Goal: Transaction & Acquisition: Purchase product/service

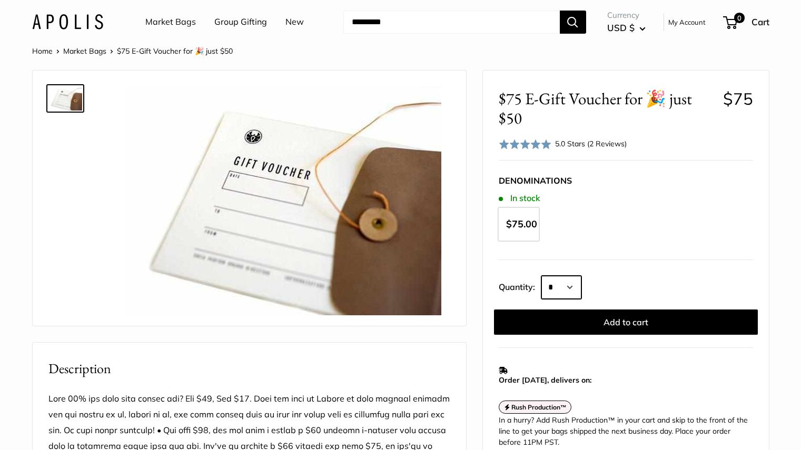
click at [574, 288] on select "* * * * * * * * * *** *** *** *** *** *** *** *** *** *** *** *** *** *** *** *…" at bounding box center [561, 287] width 40 height 23
click at [188, 24] on link "Market Bags" at bounding box center [170, 22] width 51 height 16
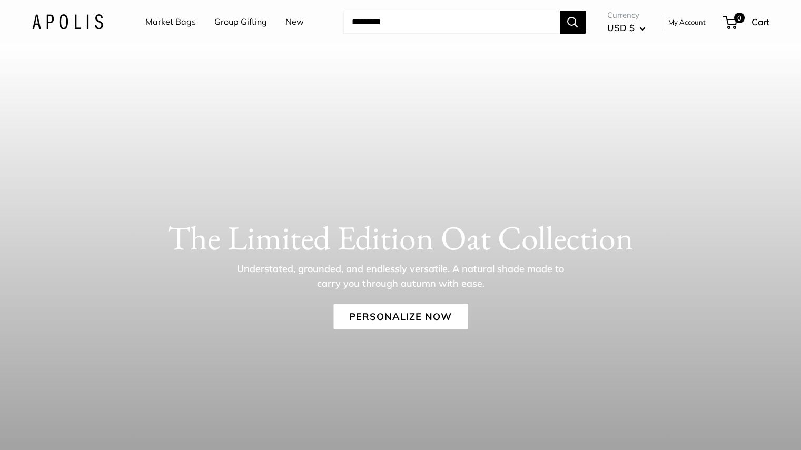
click at [421, 19] on input "Search..." at bounding box center [451, 22] width 216 height 23
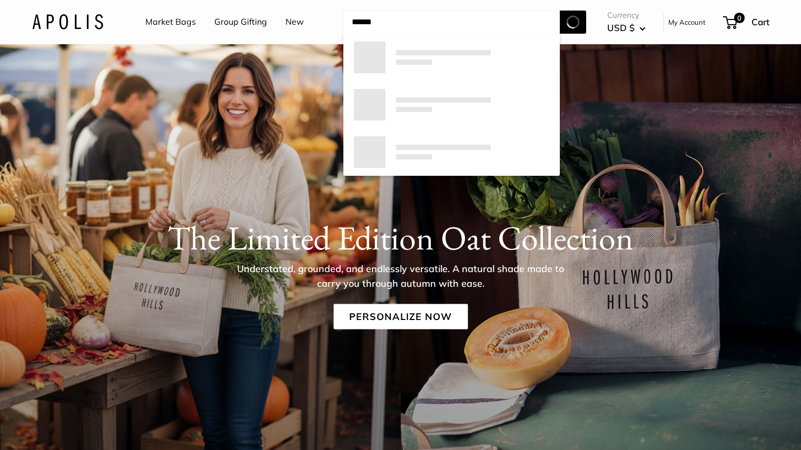
type input "******"
click at [560, 11] on button "Search" at bounding box center [573, 22] width 26 height 23
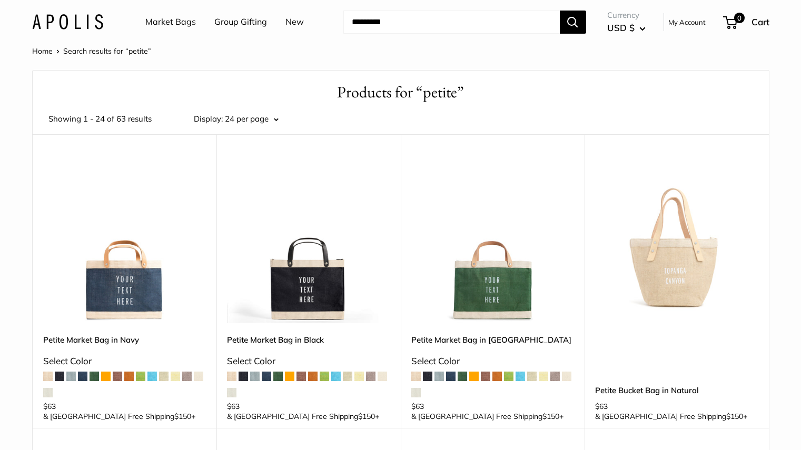
click at [0, 0] on img at bounding box center [0, 0] width 0 height 0
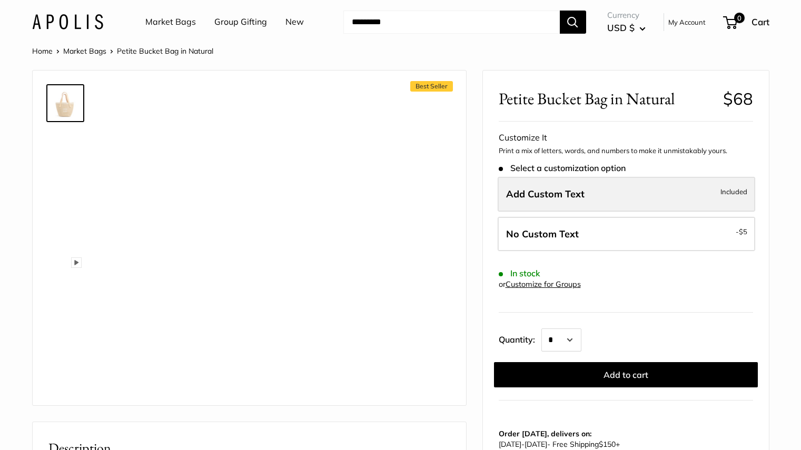
click at [619, 192] on label "Add Custom Text Included" at bounding box center [627, 194] width 258 height 35
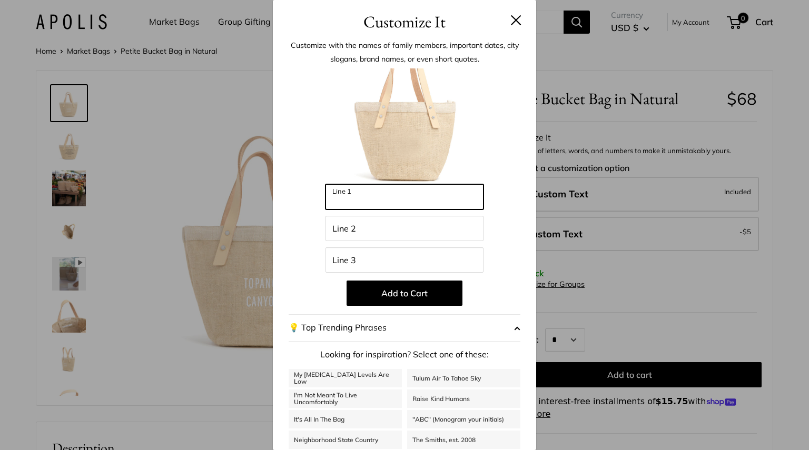
click at [375, 193] on input "Line 1" at bounding box center [405, 196] width 158 height 25
type input "******"
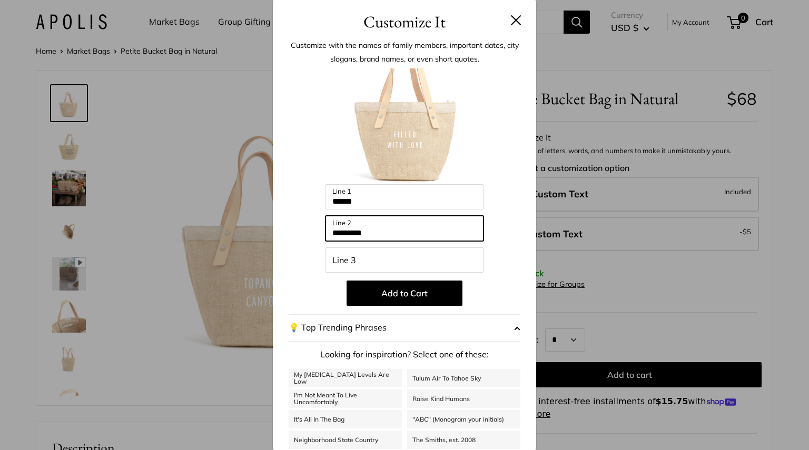
type input "*********"
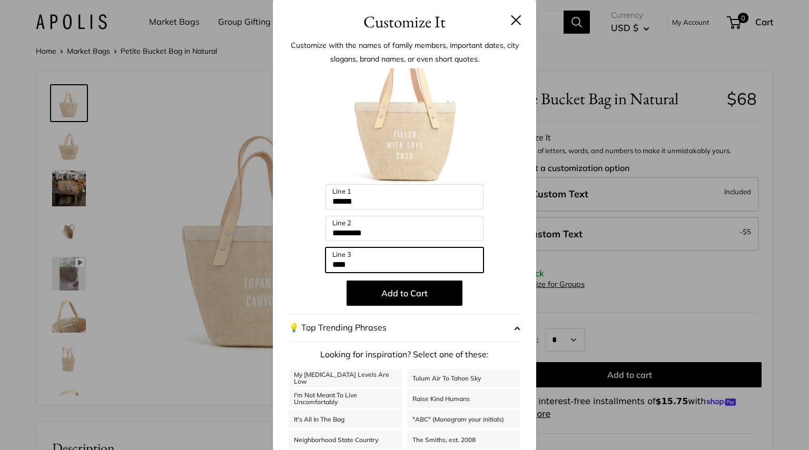
type input "****"
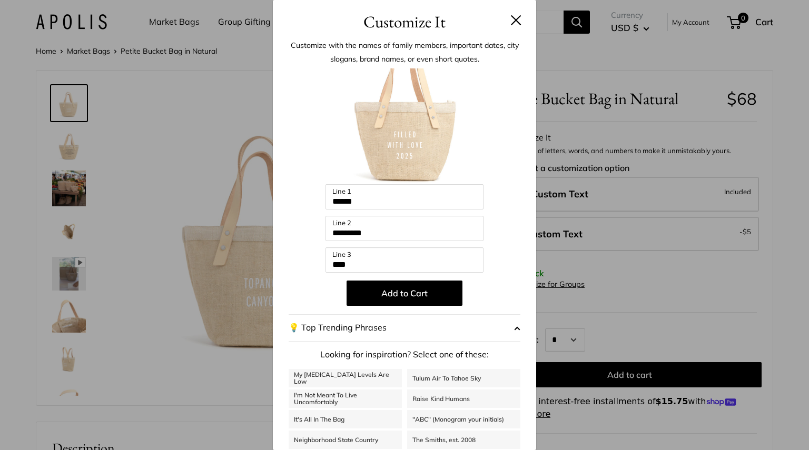
click at [454, 158] on img at bounding box center [405, 126] width 116 height 116
click at [391, 298] on button "Add to Cart" at bounding box center [405, 293] width 116 height 25
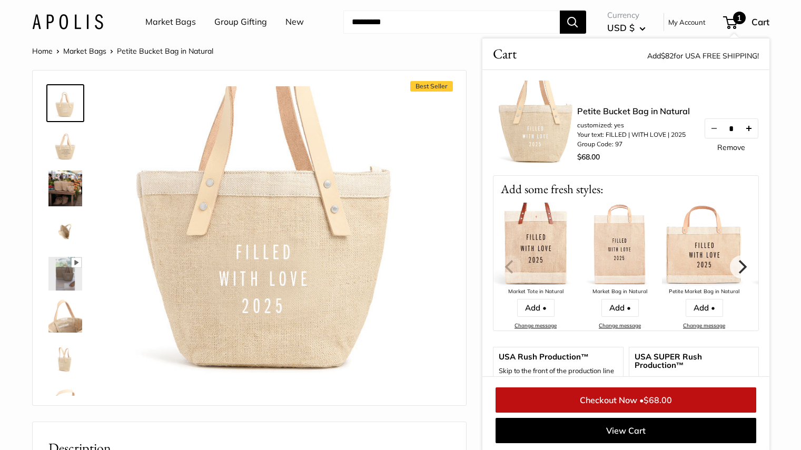
click at [748, 119] on button "Increase quantity by 1" at bounding box center [749, 128] width 18 height 19
click at [741, 119] on button "Increase quantity by 1" at bounding box center [749, 128] width 18 height 19
click at [744, 119] on button "Increase quantity by 1" at bounding box center [749, 128] width 18 height 19
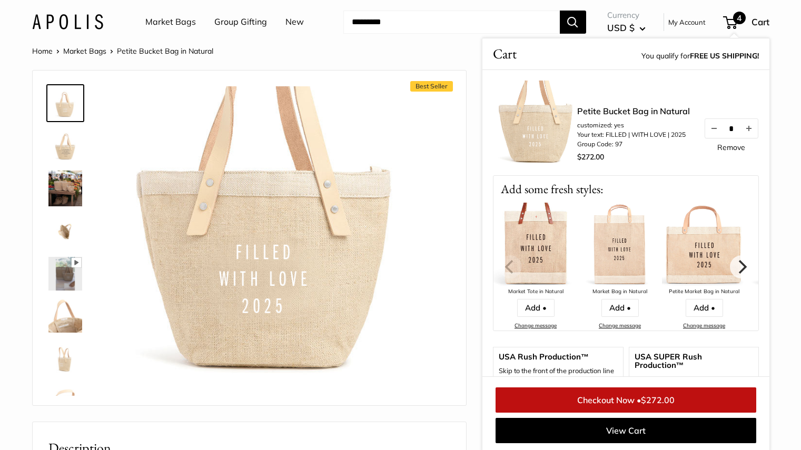
click at [744, 119] on button "Increase quantity by 1" at bounding box center [749, 128] width 18 height 19
click at [746, 119] on button "Increase quantity by 1" at bounding box center [749, 128] width 18 height 19
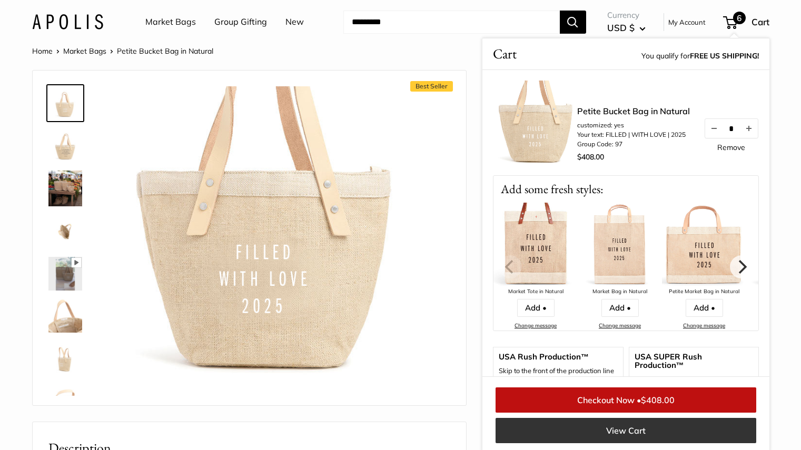
click at [627, 431] on link "View Cart" at bounding box center [626, 430] width 261 height 25
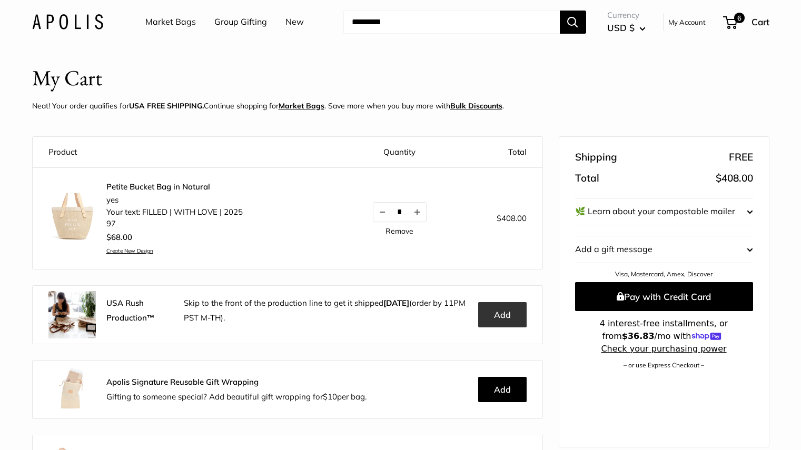
click at [494, 318] on button "Add" at bounding box center [502, 314] width 48 height 25
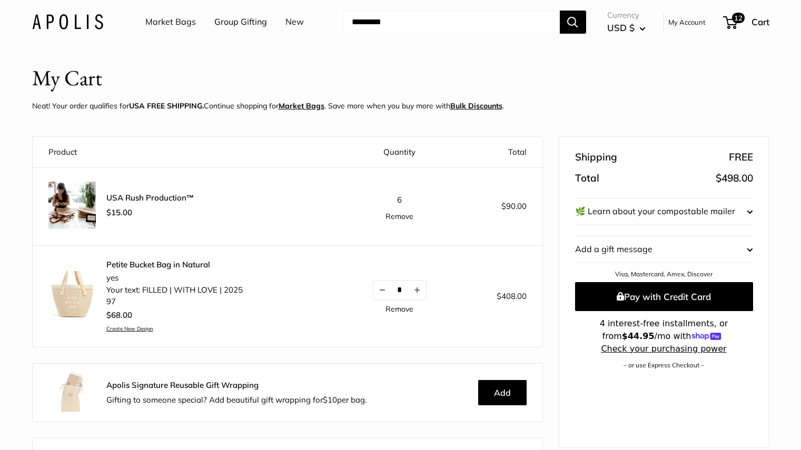
click at [724, 221] on button "🌿 Learn about your compostable mailer" at bounding box center [664, 212] width 178 height 26
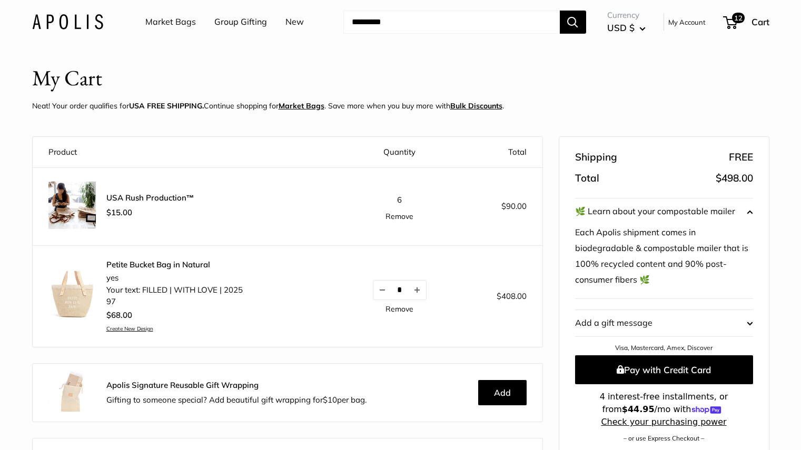
click at [731, 215] on button "🌿 Learn about your compostable mailer" at bounding box center [664, 212] width 178 height 26
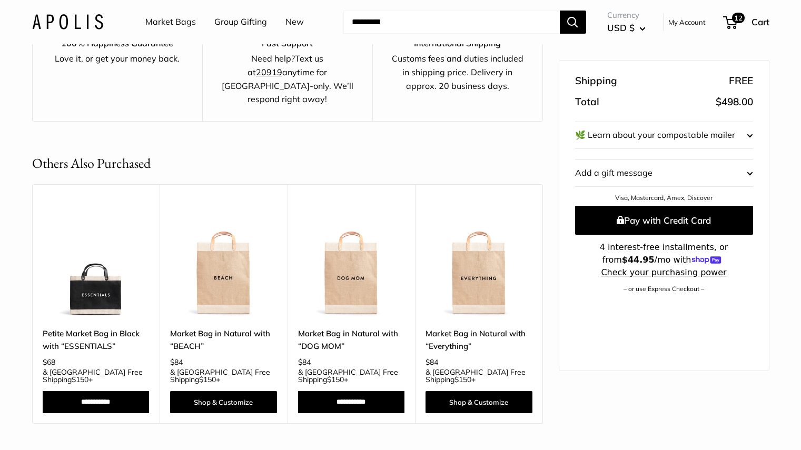
scroll to position [894, 0]
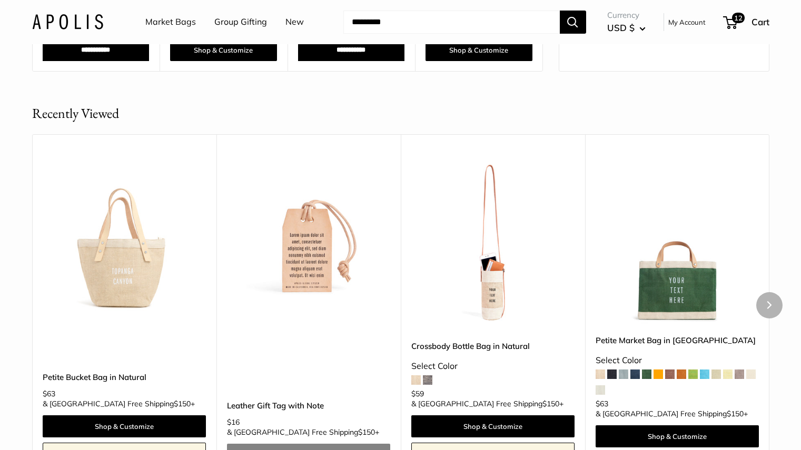
click at [0, 0] on img at bounding box center [0, 0] width 0 height 0
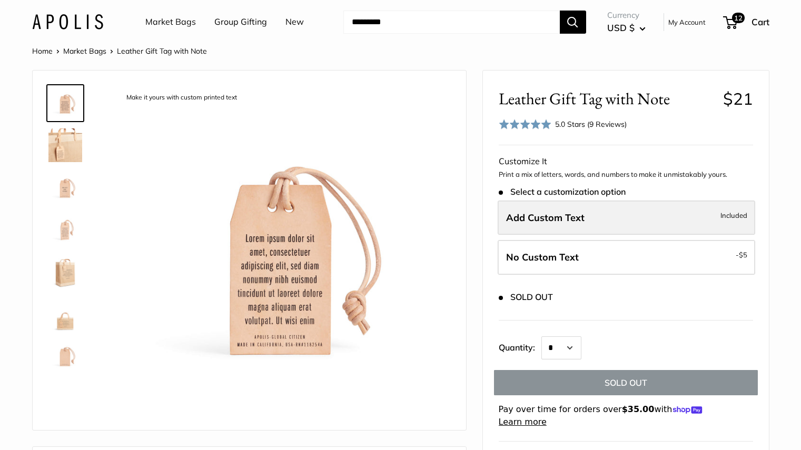
click at [566, 213] on span "Add Custom Text" at bounding box center [545, 218] width 78 height 12
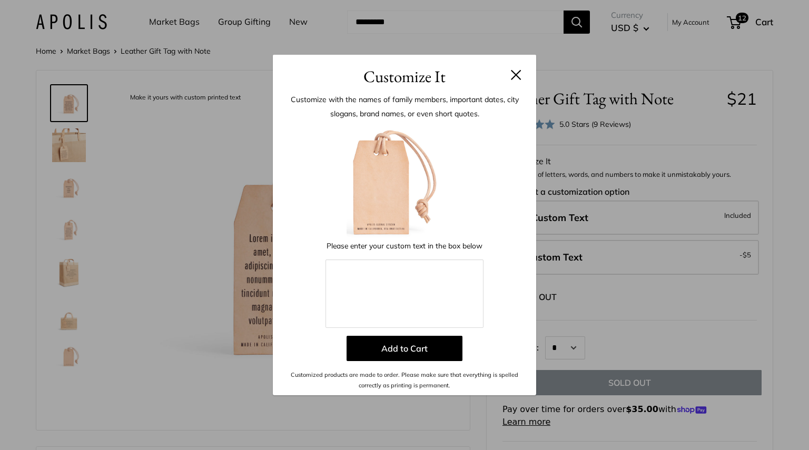
click at [518, 74] on button at bounding box center [516, 75] width 11 height 11
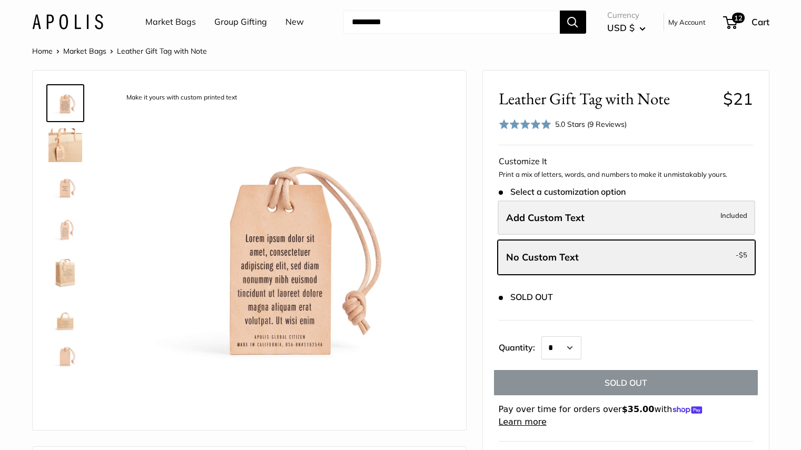
click at [550, 221] on span "Add Custom Text" at bounding box center [545, 218] width 78 height 12
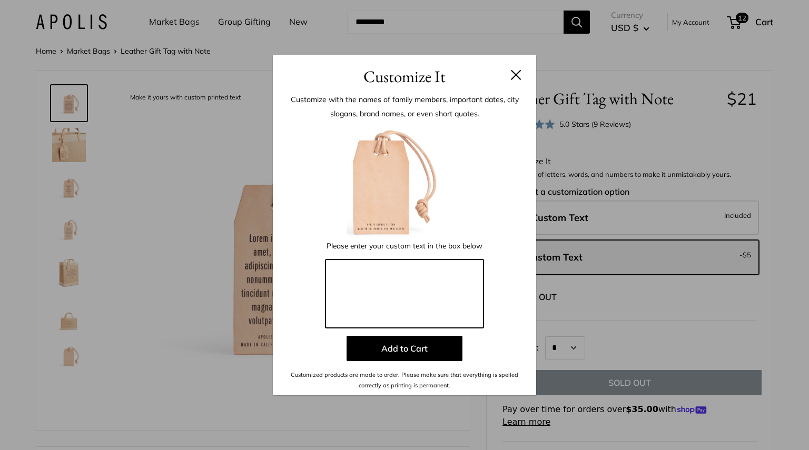
click at [378, 268] on textarea at bounding box center [405, 294] width 158 height 68
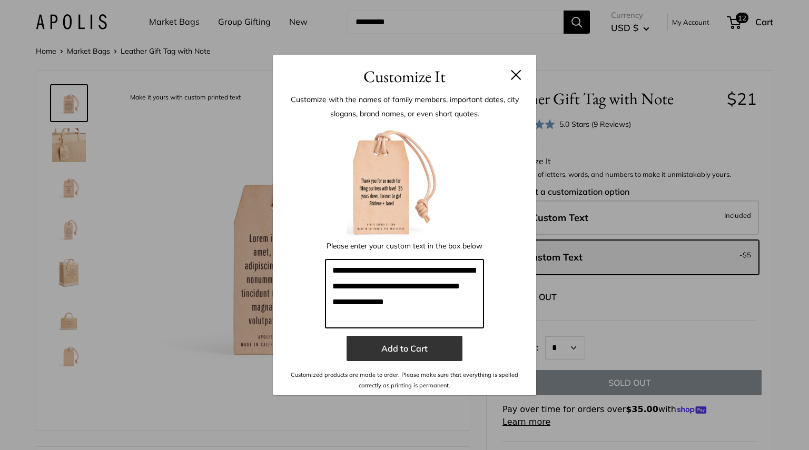
type textarea "**********"
click at [452, 346] on button "Add to Cart" at bounding box center [405, 348] width 116 height 25
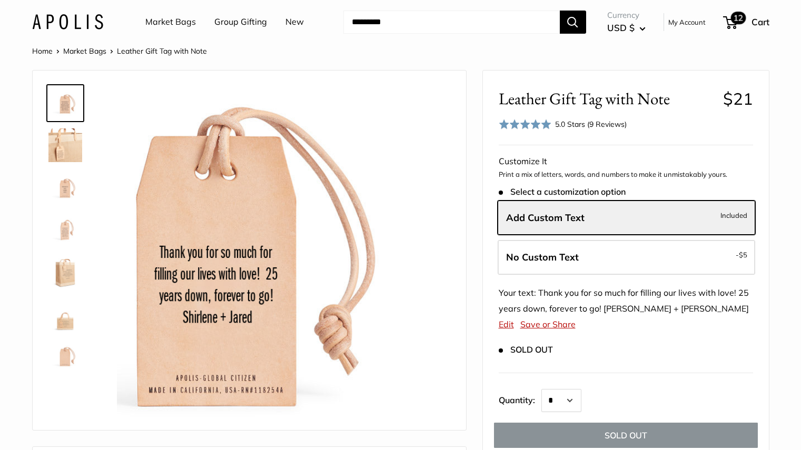
click at [740, 23] on span "12" at bounding box center [738, 18] width 15 height 13
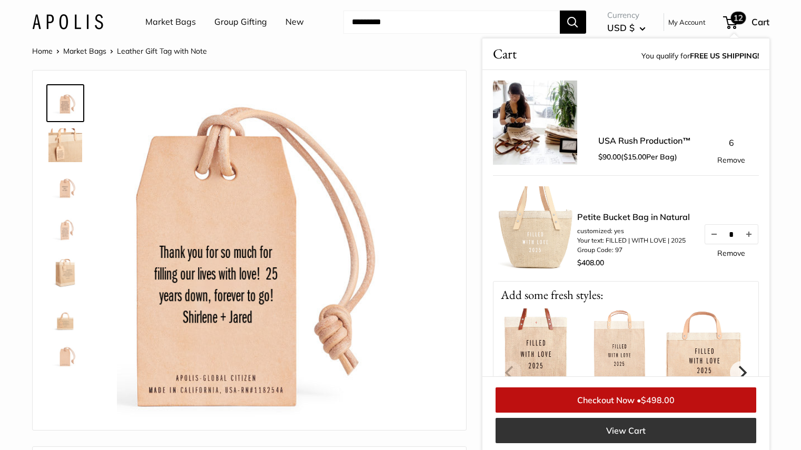
click at [616, 425] on link "View Cart" at bounding box center [626, 430] width 261 height 25
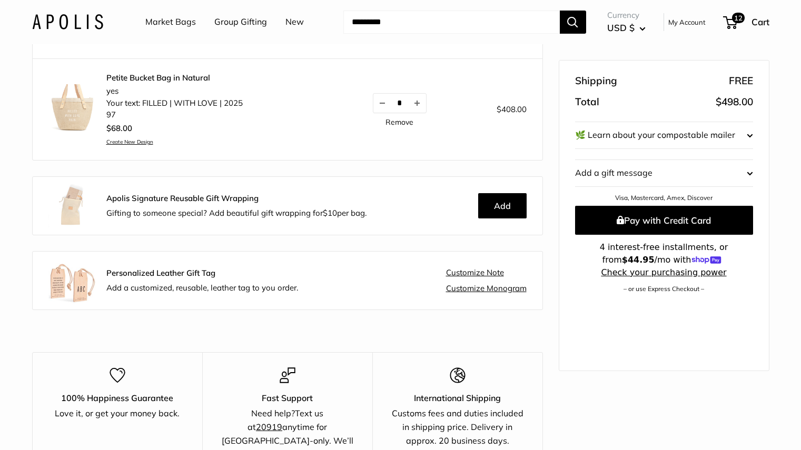
scroll to position [286, 0]
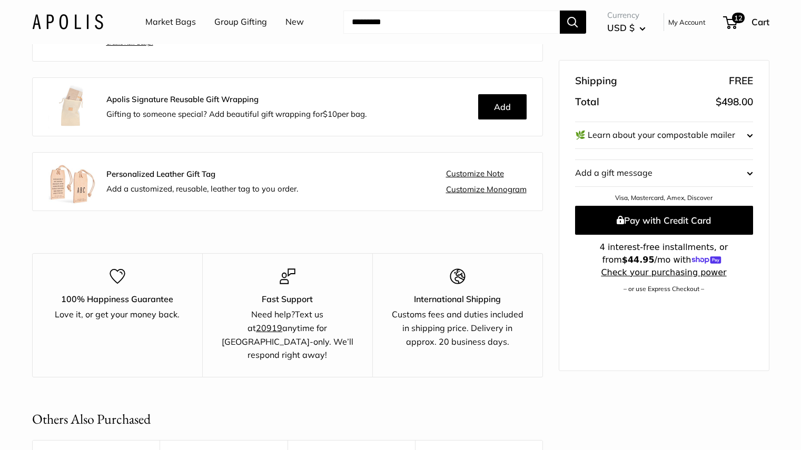
click at [495, 170] on link "Customize Note" at bounding box center [475, 173] width 58 height 9
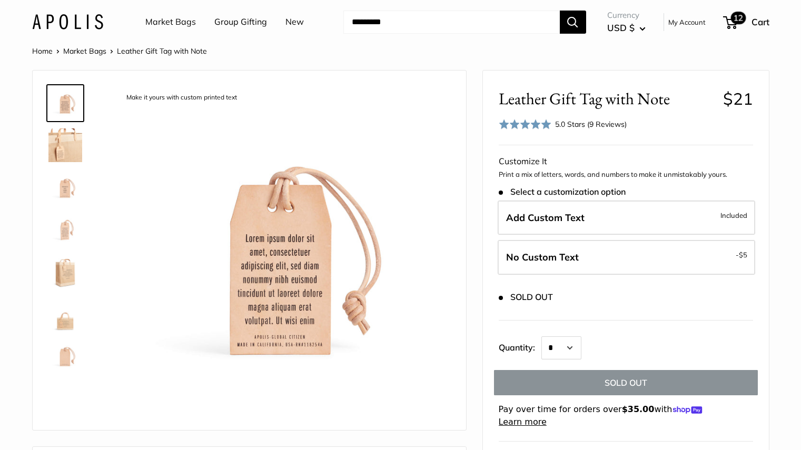
click at [738, 23] on span "12" at bounding box center [738, 18] width 15 height 13
